Goal: Task Accomplishment & Management: Complete application form

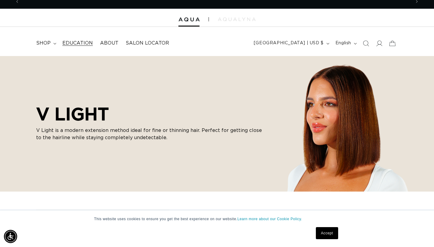
scroll to position [0, 392]
click at [85, 41] on span "Education" at bounding box center [77, 43] width 30 height 6
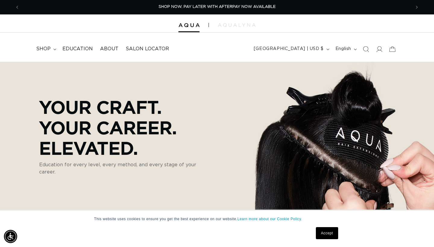
click at [261, 27] on div at bounding box center [217, 23] width 434 height 18
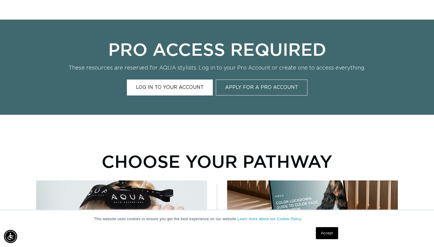
scroll to position [227, 0]
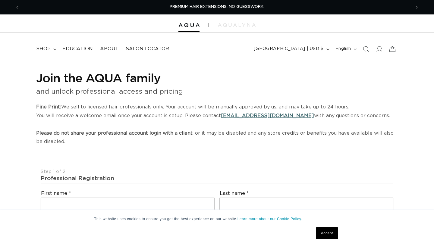
select select "US"
select select "[GEOGRAPHIC_DATA]"
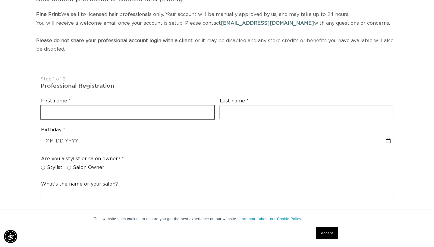
type input "Edo"
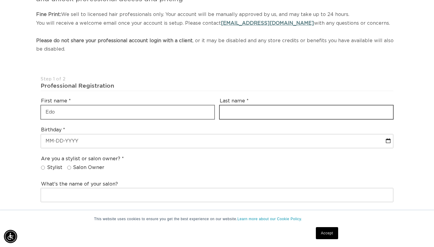
type input "Tastic"
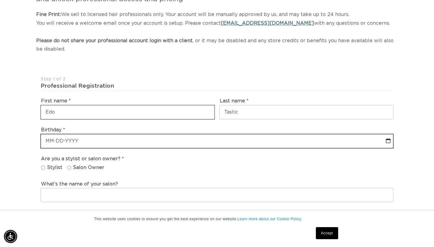
select select "8"
select select "2025"
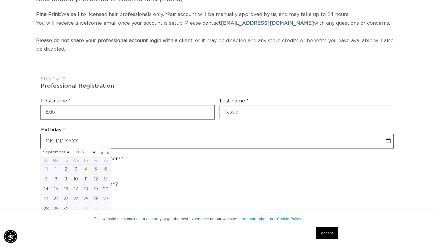
scroll to position [0, 392]
type input "0"
select select "8"
select select "2025"
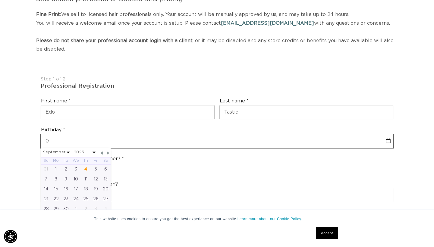
type input "05"
select select "8"
select select "2025"
type input "05/"
select select "8"
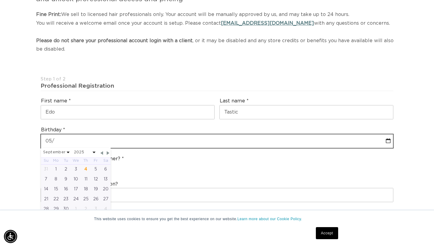
select select "2025"
type input "05/0"
select select "8"
select select "2025"
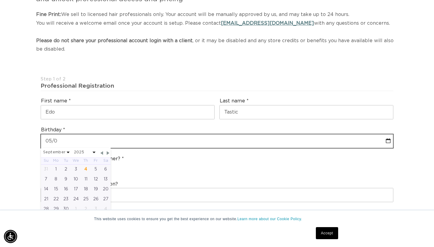
type input "05/04"
select select "8"
select select "2025"
type input "05/04/"
select select "8"
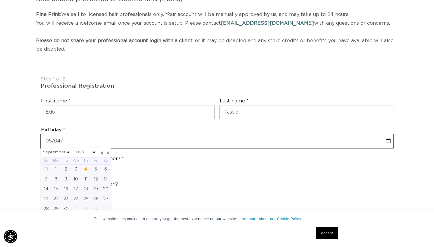
select select "2025"
type input "05/04/1"
select select "8"
select select "2025"
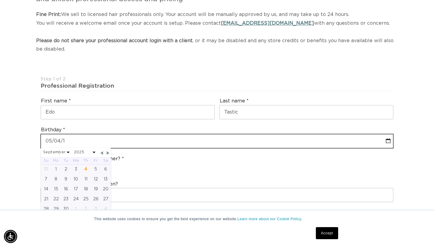
type input "05/04/19"
select select "8"
select select "2025"
type input "05-04-1988"
select select "4"
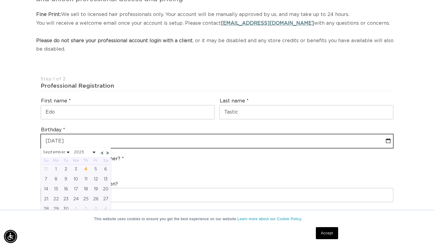
select select "1988"
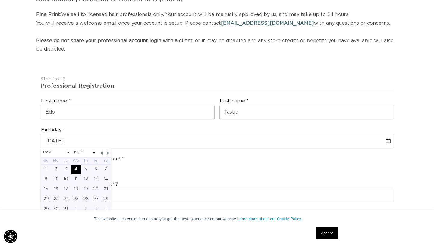
click at [197, 166] on div "Are you a stylist or salon owner? Stylist Salon Owner" at bounding box center [217, 164] width 358 height 23
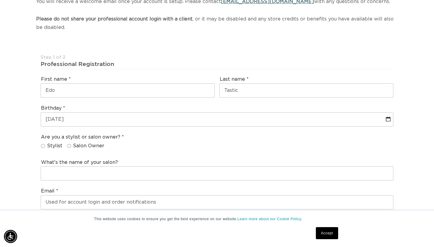
scroll to position [0, 783]
click at [44, 144] on input "Stylist" at bounding box center [43, 146] width 4 height 4
radio input "true"
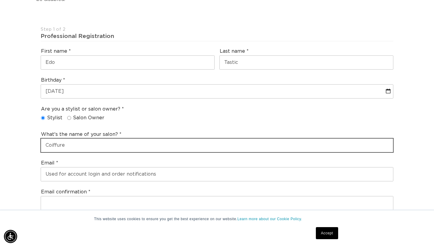
scroll to position [0, 0]
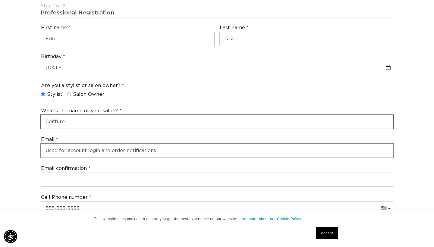
type input "Coiffure"
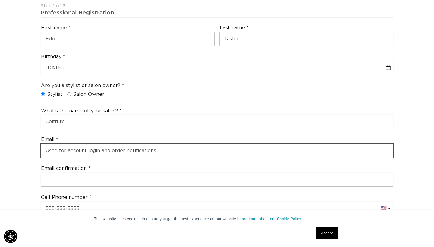
type input "eduardnunez01@gmail.com"
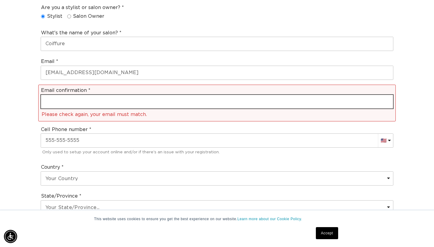
click at [192, 95] on input "email" at bounding box center [217, 102] width 352 height 14
type input "eduardnunez01@gmail.com"
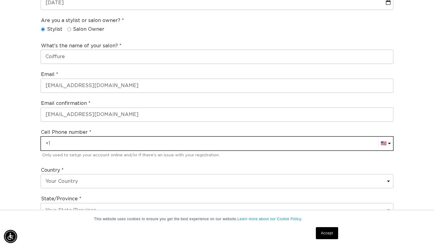
scroll to position [0, 0]
type input "+1 917 334 9296"
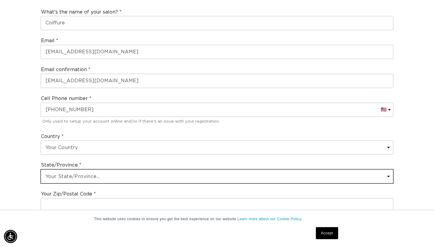
select select "New York"
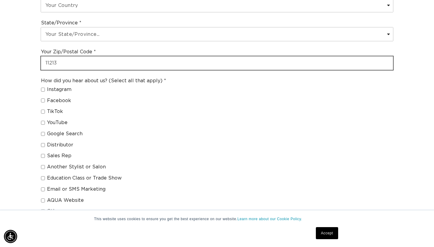
type input "11213"
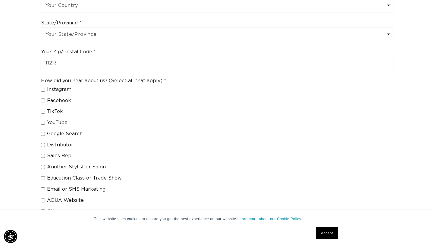
click at [43, 121] on input "YouTube" at bounding box center [43, 123] width 4 height 4
checkbox input "true"
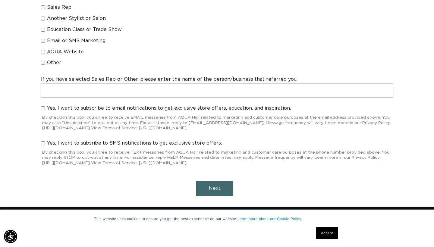
scroll to position [0, 783]
click at [214, 186] on span "Next" at bounding box center [215, 188] width 12 height 5
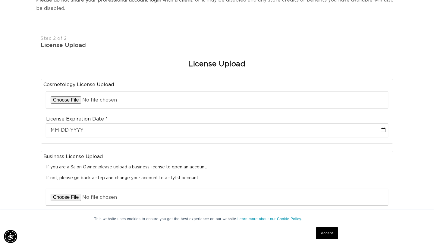
scroll to position [137, 0]
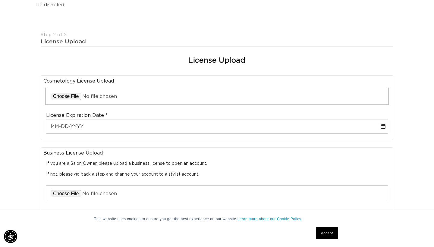
click at [173, 89] on input "file" at bounding box center [217, 96] width 342 height 16
type input "C:\fakepath\E1CBF429-3A13-4E2B-A840-9D6B4EA74466.jpg"
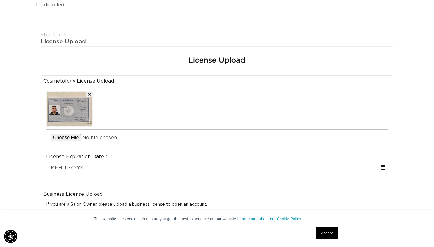
scroll to position [0, 0]
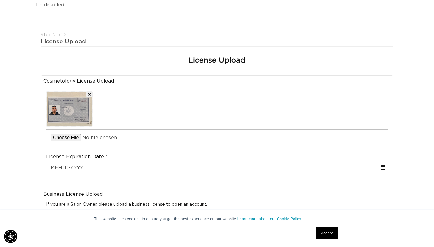
click at [108, 167] on input "text" at bounding box center [217, 168] width 342 height 14
select select "8"
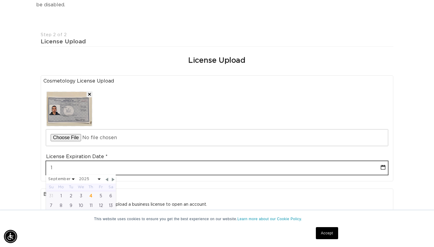
type input "11"
select select "8"
type input "11/"
select select "8"
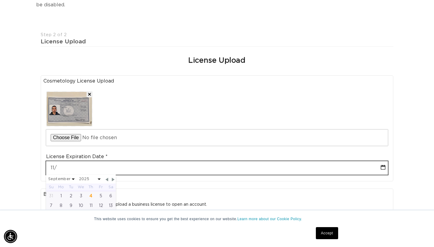
type input "11/1"
select select "8"
type input "11/14"
select select "8"
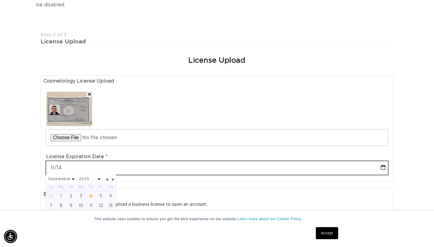
type input "11/14/"
select select "8"
type input "11/14/2"
select select "8"
type input "11/14/20"
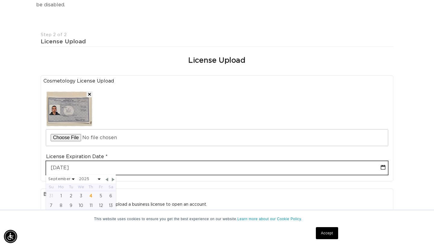
select select "8"
type input "11/14/202"
select select "8"
type input "11-14-2026"
select select "10"
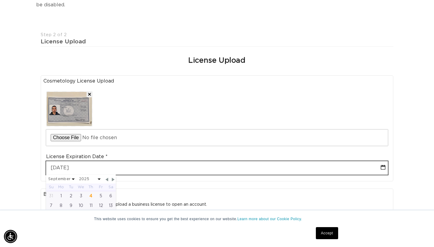
select select "2026"
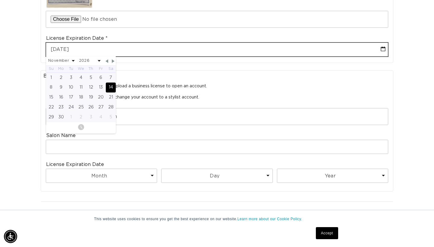
scroll to position [278, 0]
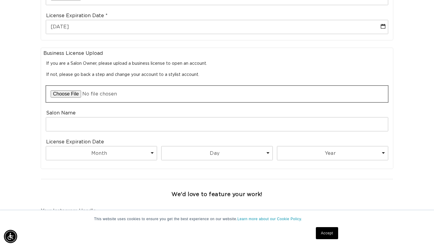
click at [214, 94] on input "file" at bounding box center [217, 94] width 342 height 16
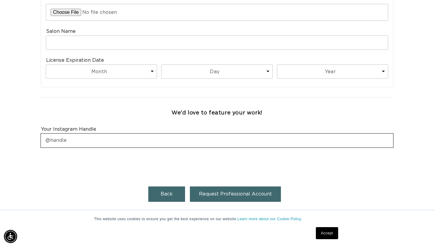
scroll to position [0, 392]
click at [185, 138] on input "text" at bounding box center [217, 141] width 352 height 14
type input "@hairbyedo"
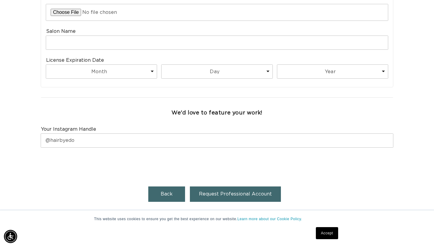
click at [222, 192] on span "Request Professional Account" at bounding box center [235, 194] width 73 height 5
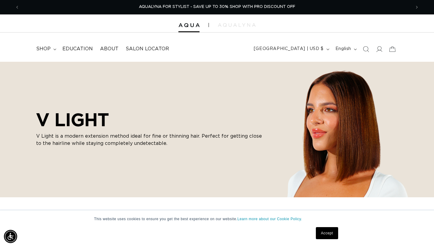
scroll to position [0, 783]
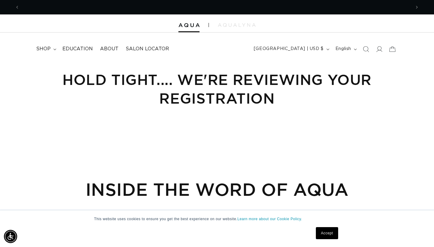
scroll to position [0, 783]
